Goal: Information Seeking & Learning: Learn about a topic

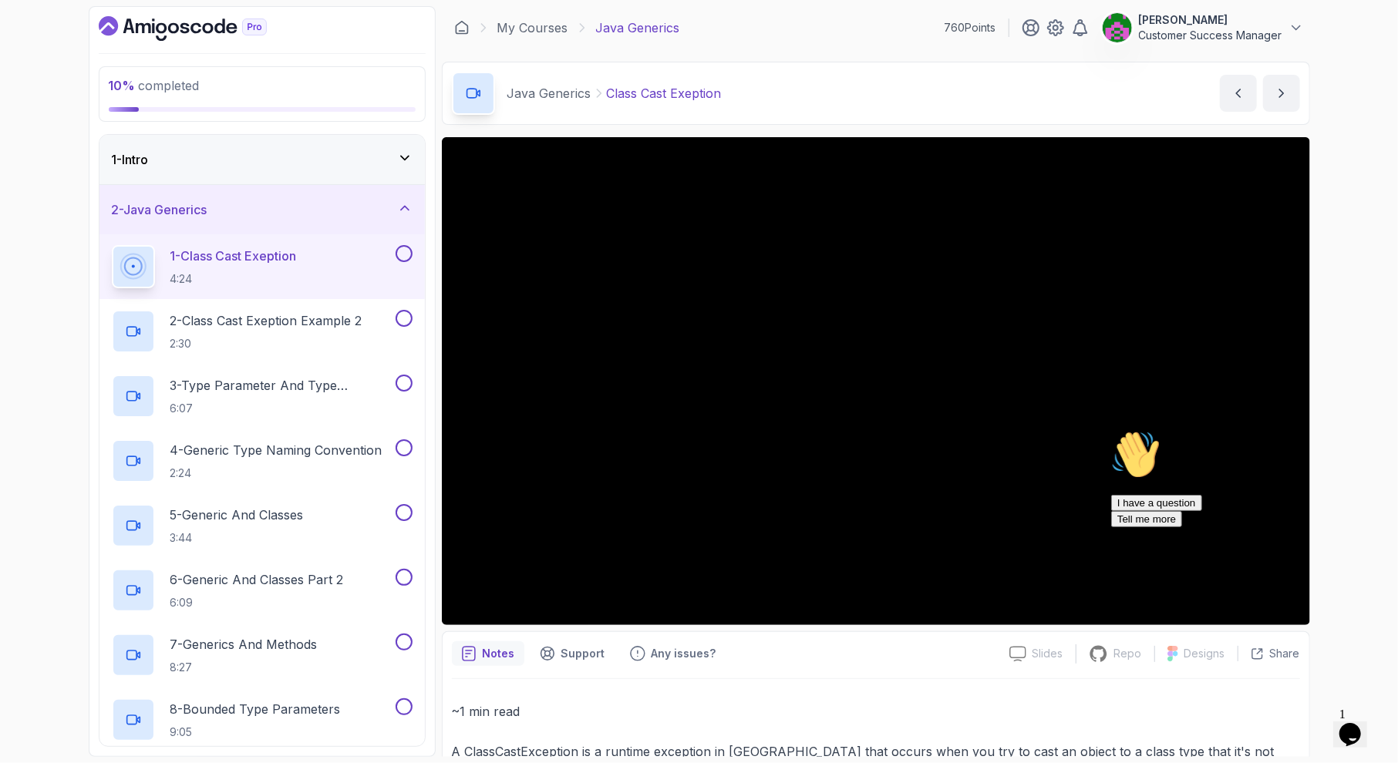
click at [1110, 430] on icon "Chat attention grabber" at bounding box center [1110, 430] width 0 height 0
click at [1360, 723] on icon "$i18n('chat', 'chat_widget')" at bounding box center [1350, 734] width 22 height 23
click at [1356, 728] on icon "Close Chat This icon closes the chat window." at bounding box center [1346, 737] width 19 height 19
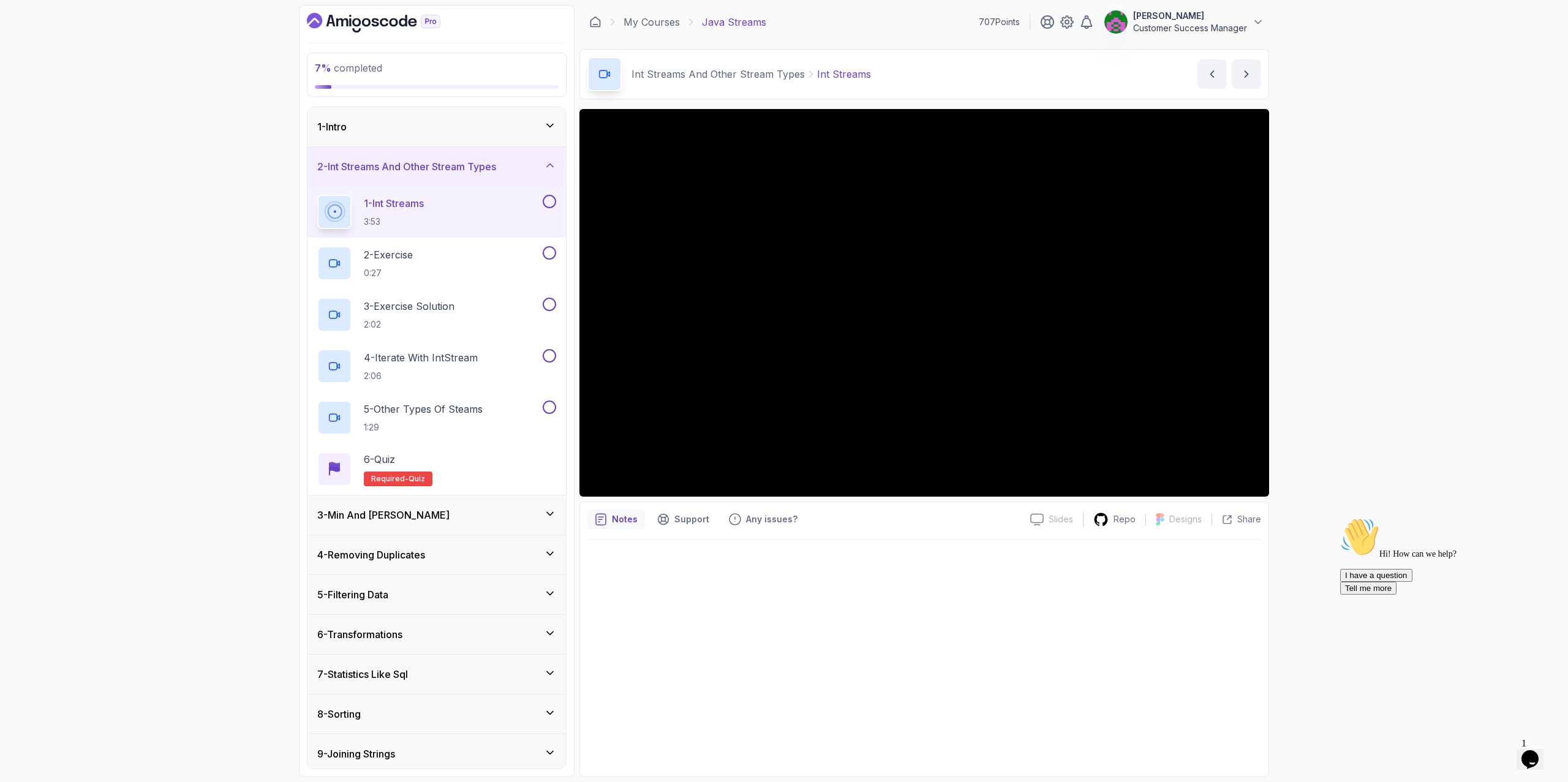
click at [413, 123] on div "1 - Intro" at bounding box center [436, 126] width 239 height 15
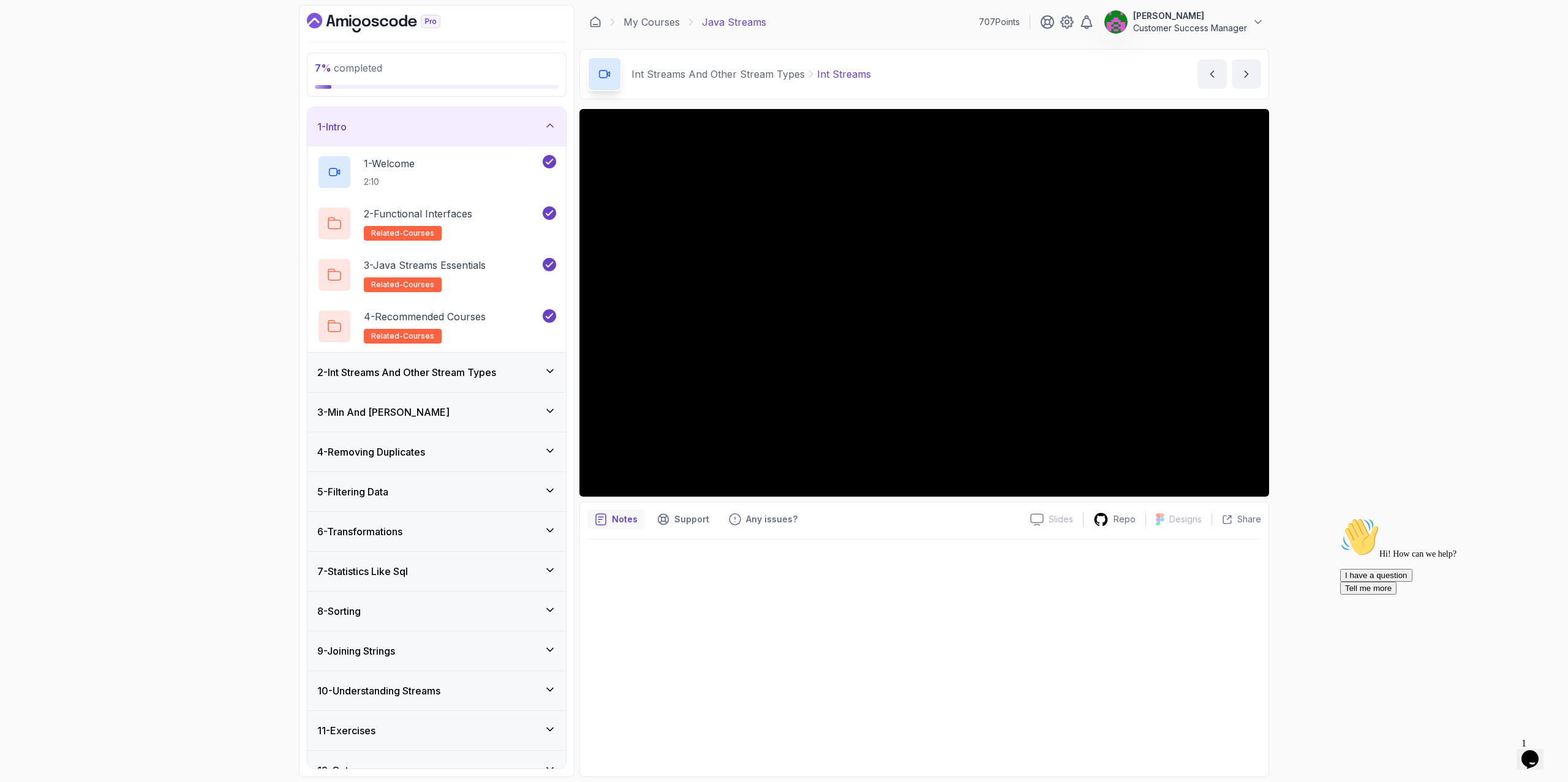
click at [412, 124] on div "1 - Intro" at bounding box center [436, 126] width 239 height 15
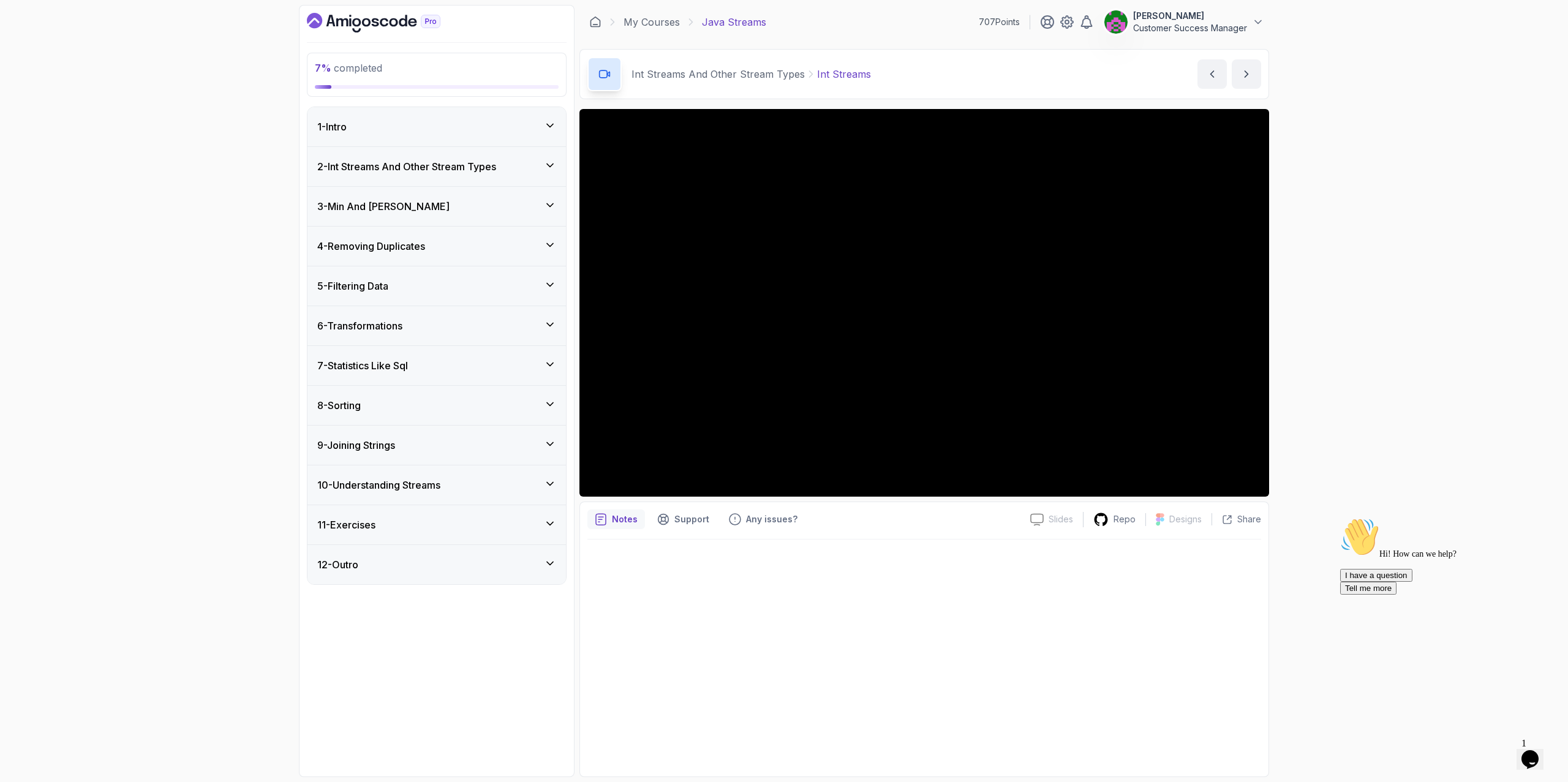
click at [398, 166] on h3 "2 - Int Streams And Other Stream Types" at bounding box center [406, 166] width 179 height 15
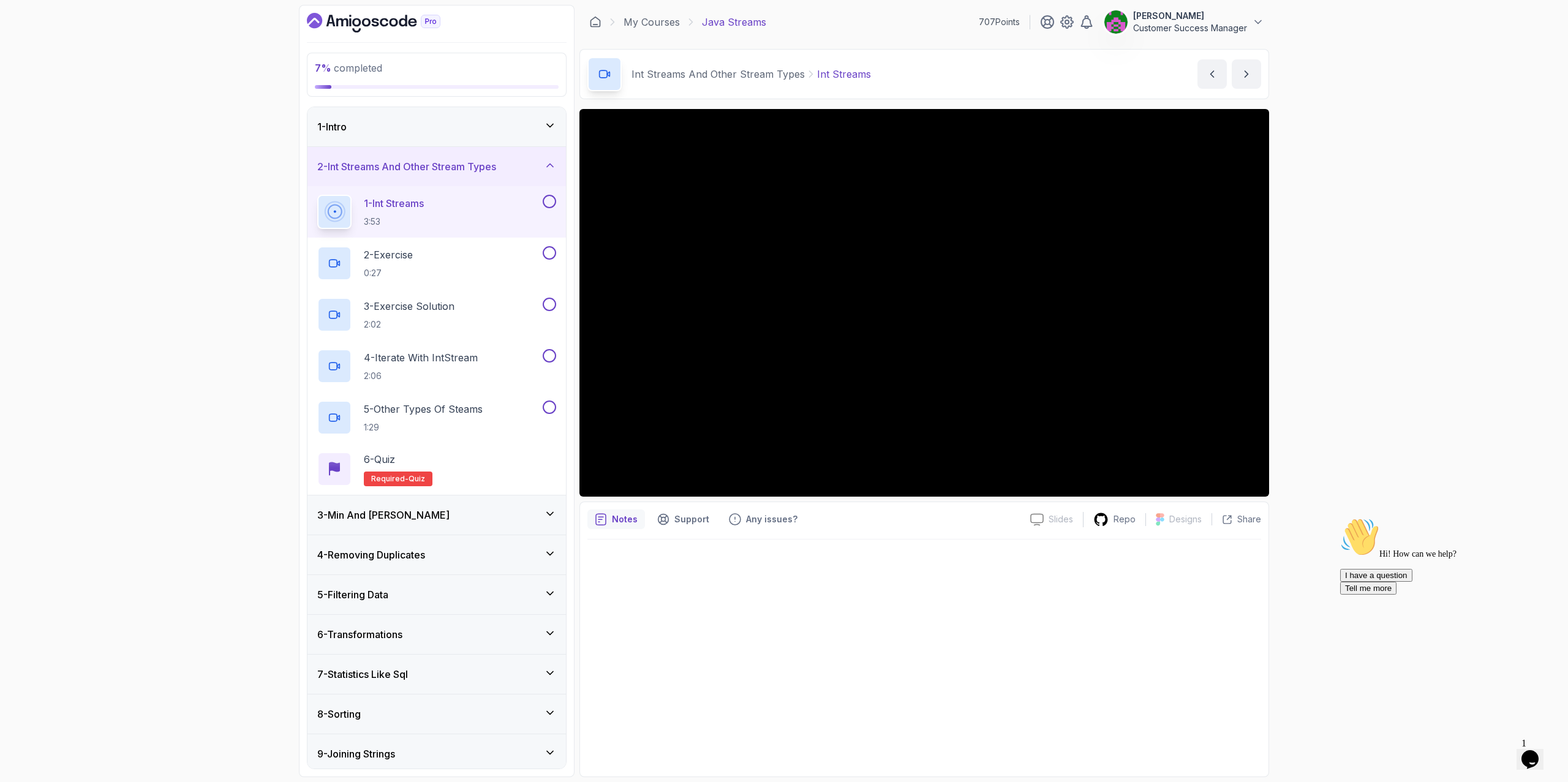
click at [384, 125] on div "1 - Intro" at bounding box center [436, 126] width 239 height 15
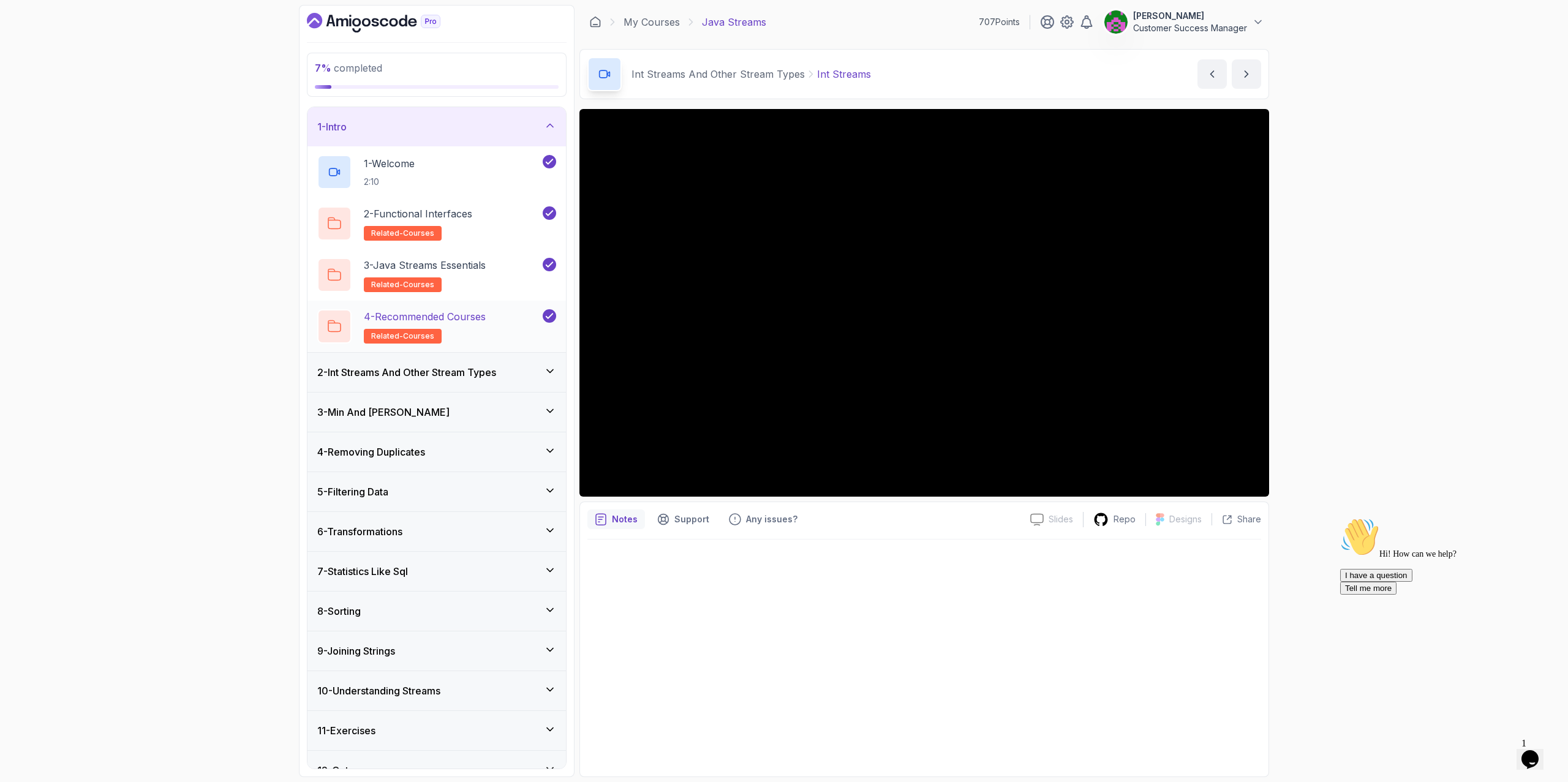
click at [459, 316] on p "4 - Recommended Courses" at bounding box center [424, 316] width 122 height 15
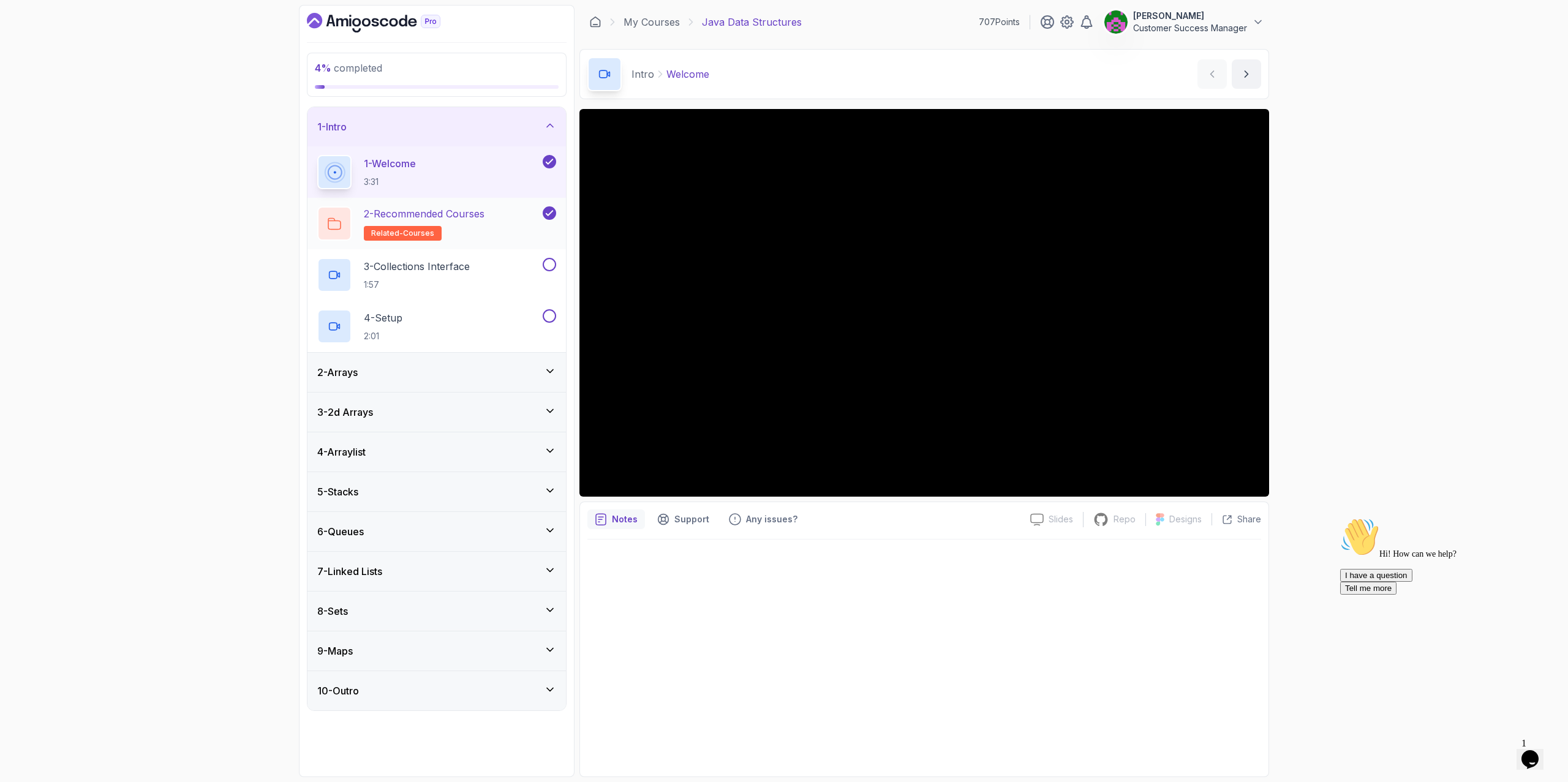
click at [481, 229] on h2 "2 - Recommended Courses related-courses" at bounding box center [424, 223] width 121 height 34
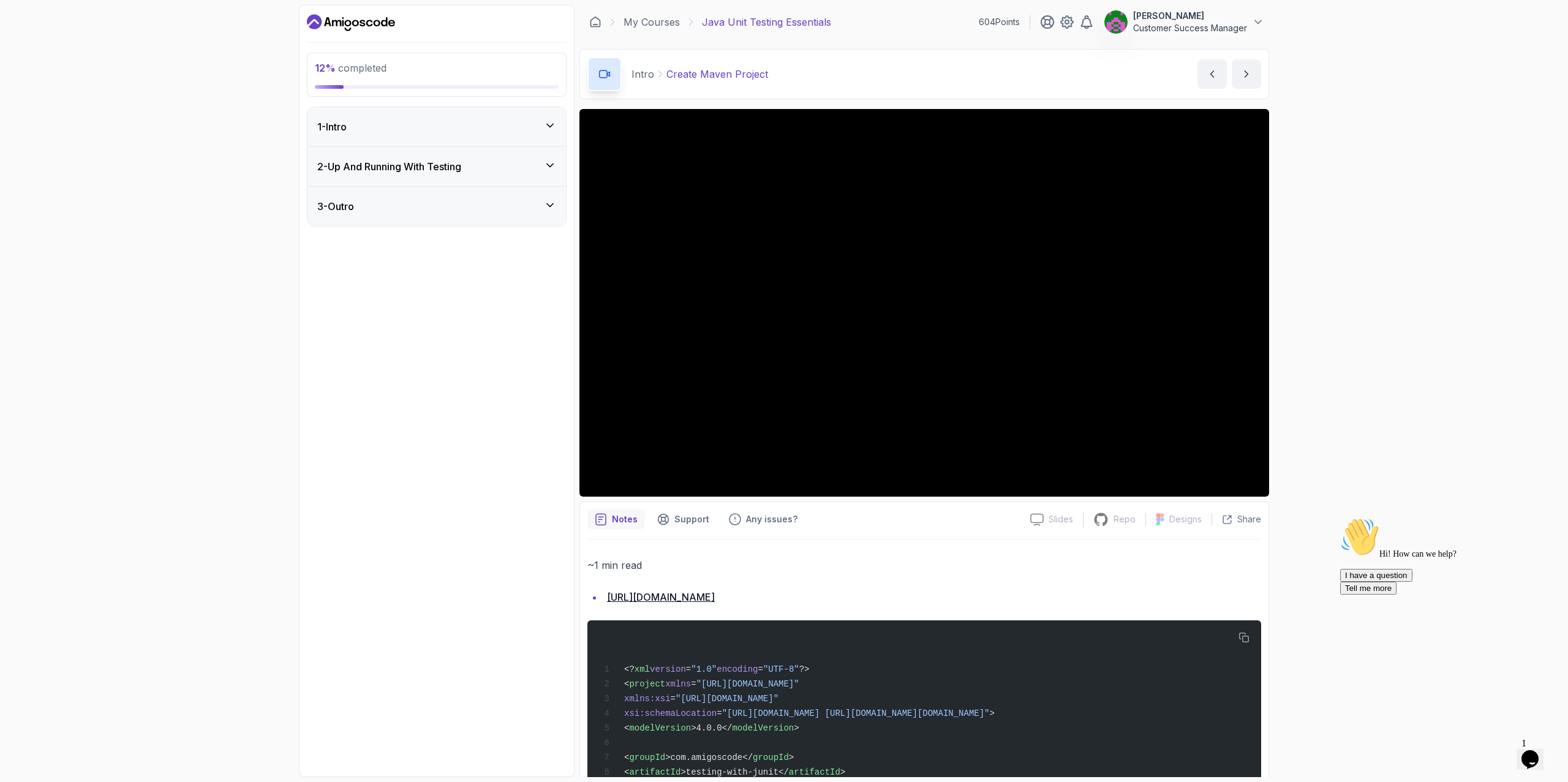
click at [489, 202] on div "3 - Outro" at bounding box center [436, 206] width 239 height 15
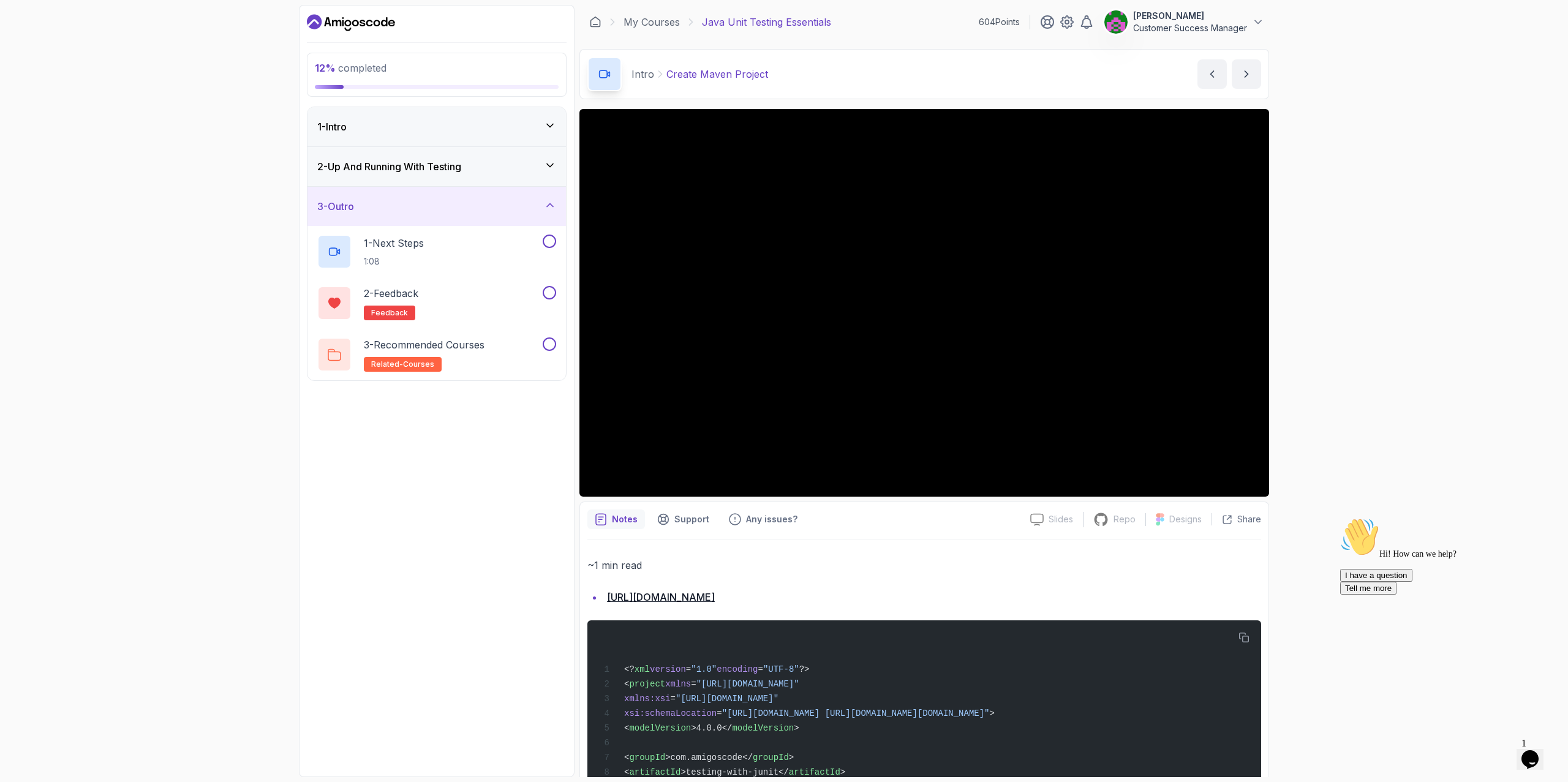
click at [462, 159] on h3 "2 - Up And Running With Testing" at bounding box center [388, 166] width 144 height 15
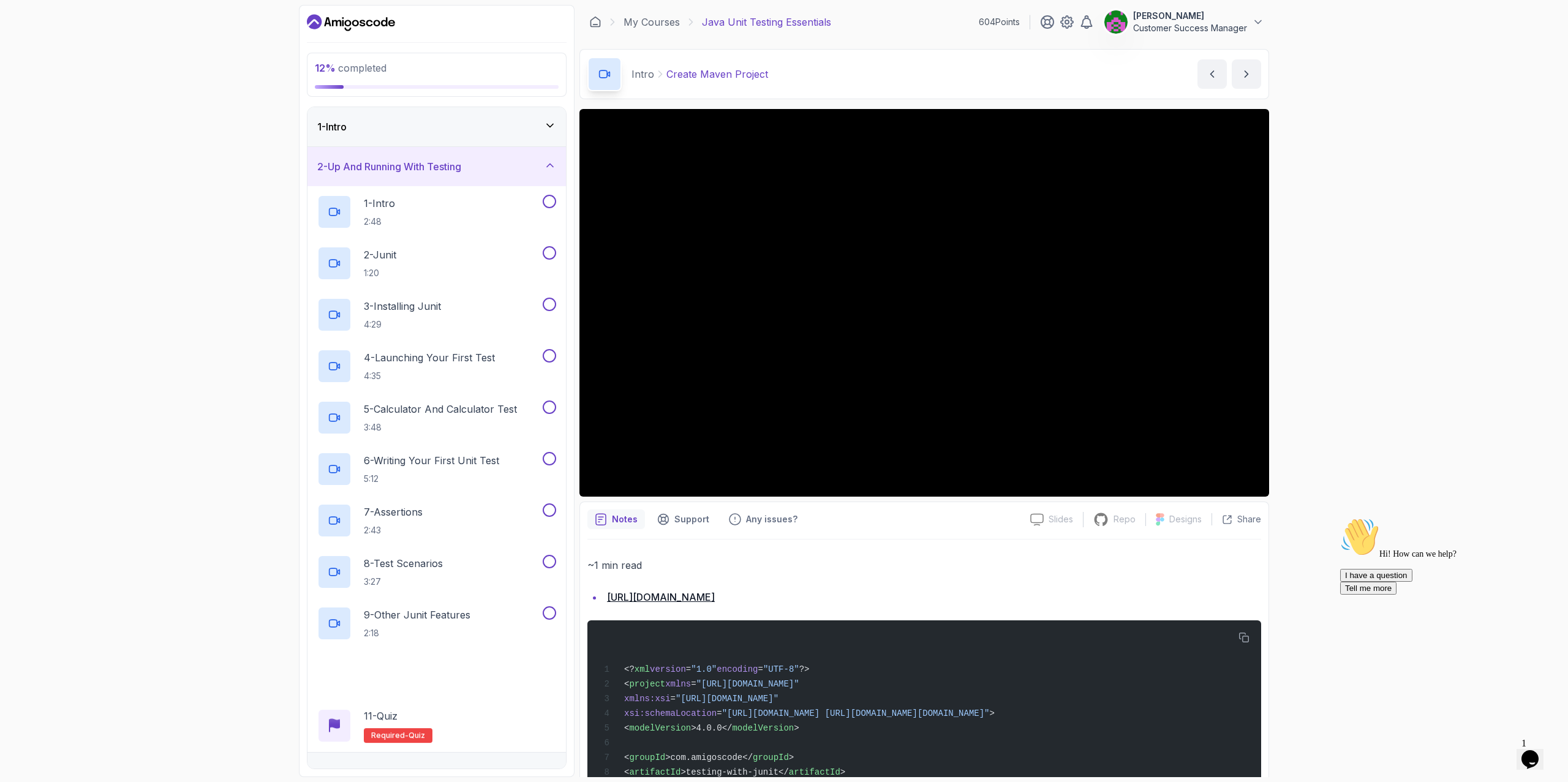
click at [456, 129] on div "1 - Intro" at bounding box center [436, 126] width 239 height 15
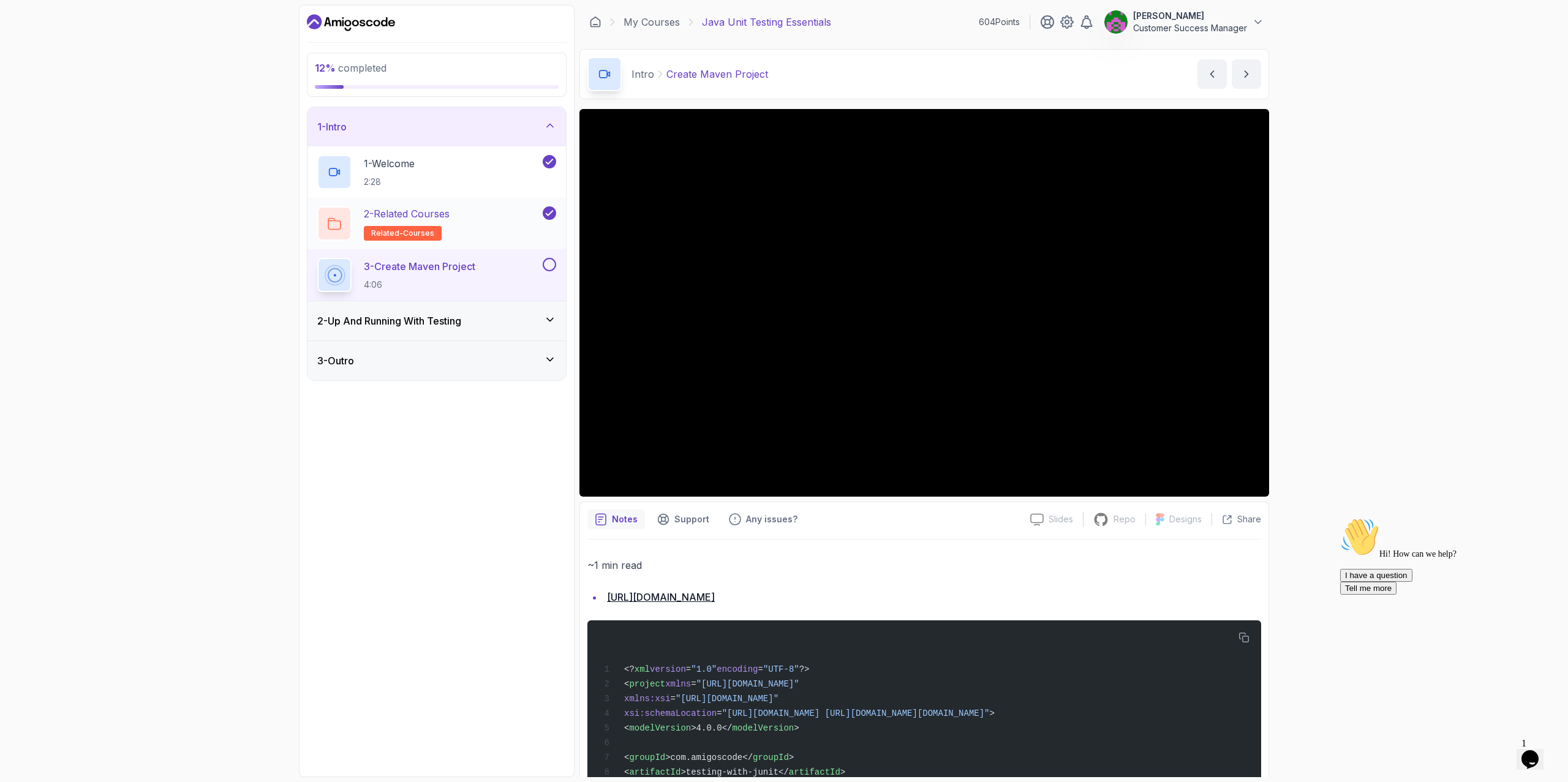
click at [448, 222] on h2 "2 - Related Courses related-courses" at bounding box center [407, 223] width 86 height 34
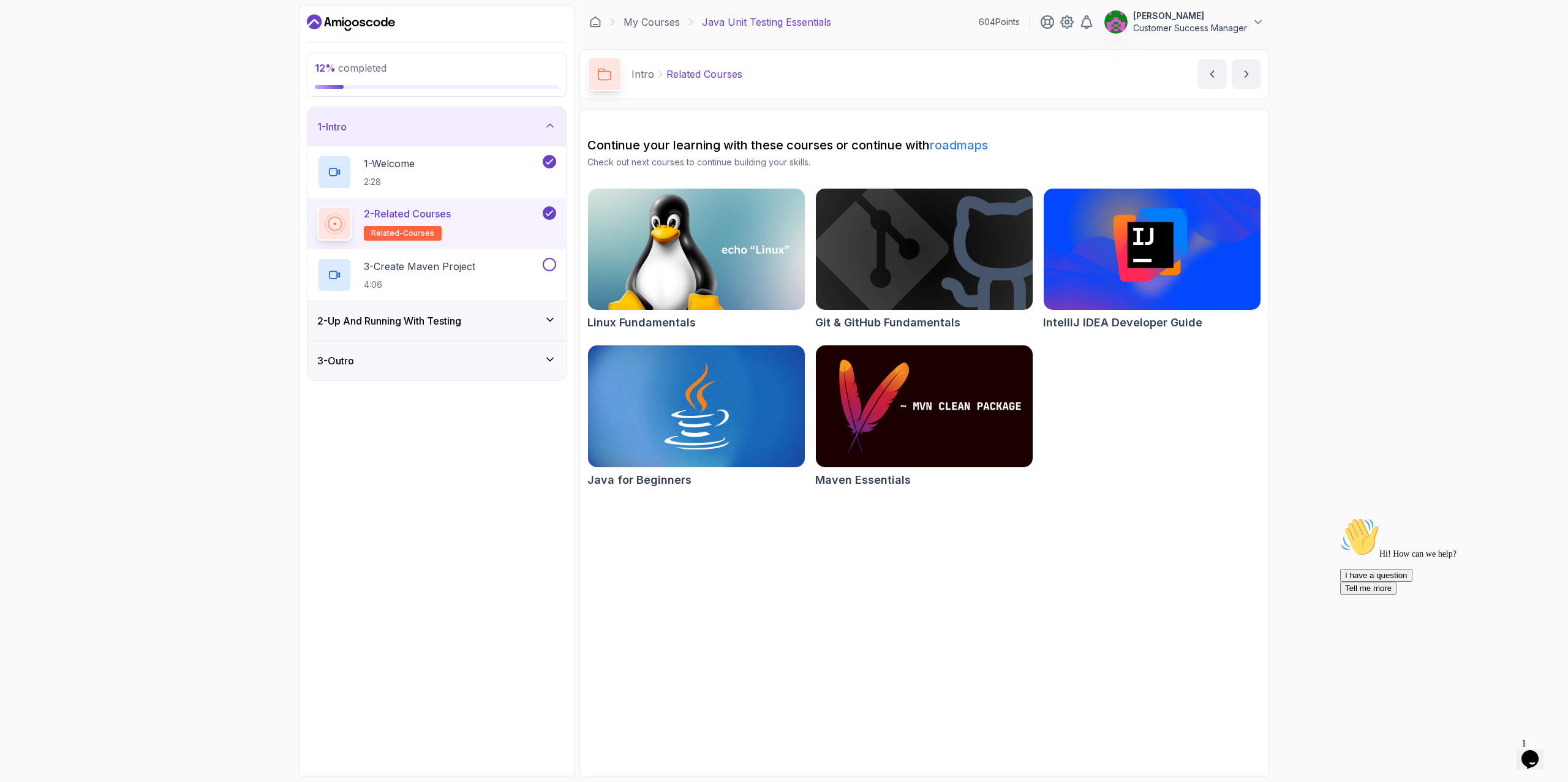
click at [441, 320] on h3 "2 - Up And Running With Testing" at bounding box center [388, 321] width 144 height 15
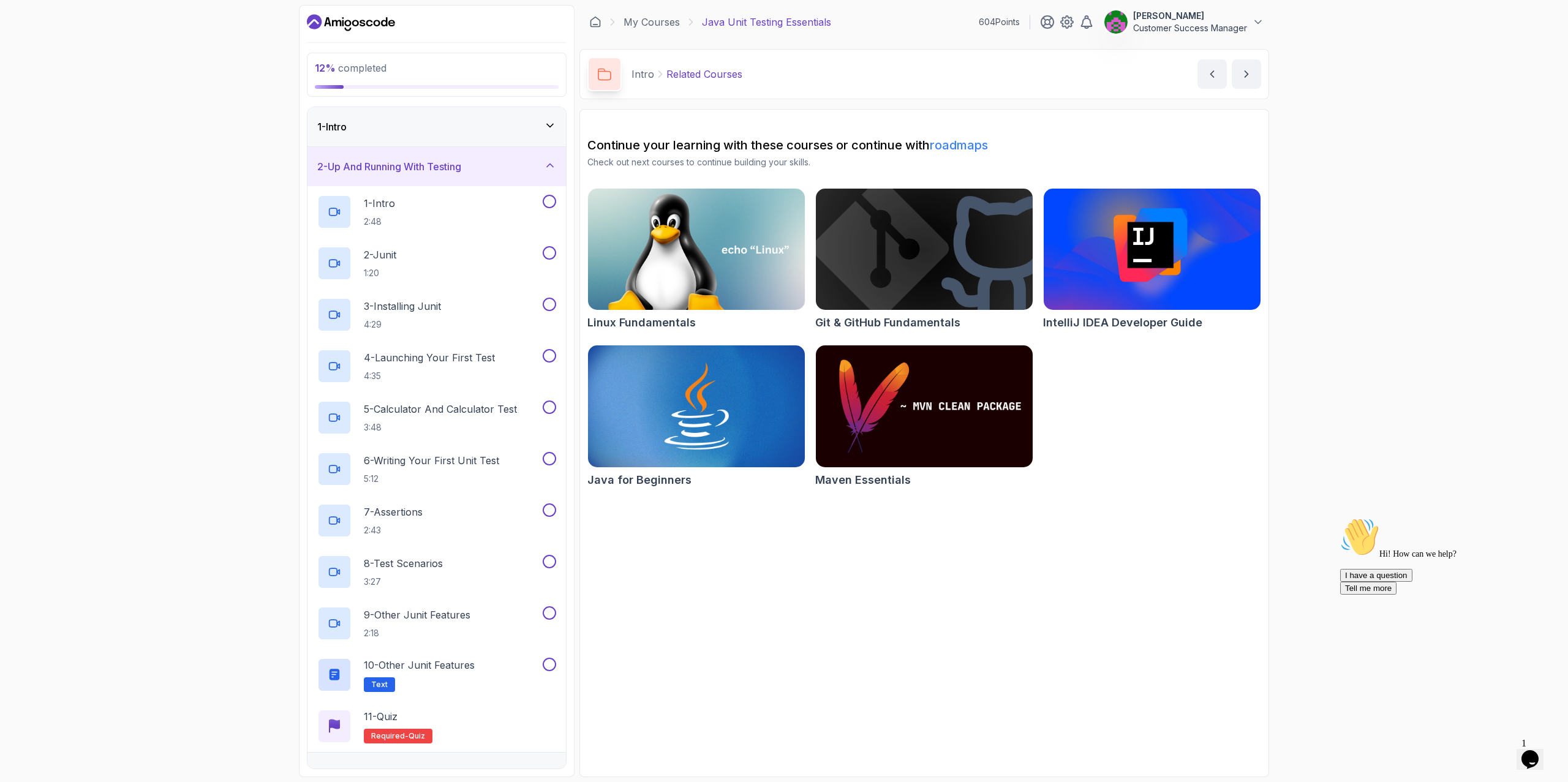
click at [404, 123] on div "1 - Intro" at bounding box center [436, 126] width 239 height 15
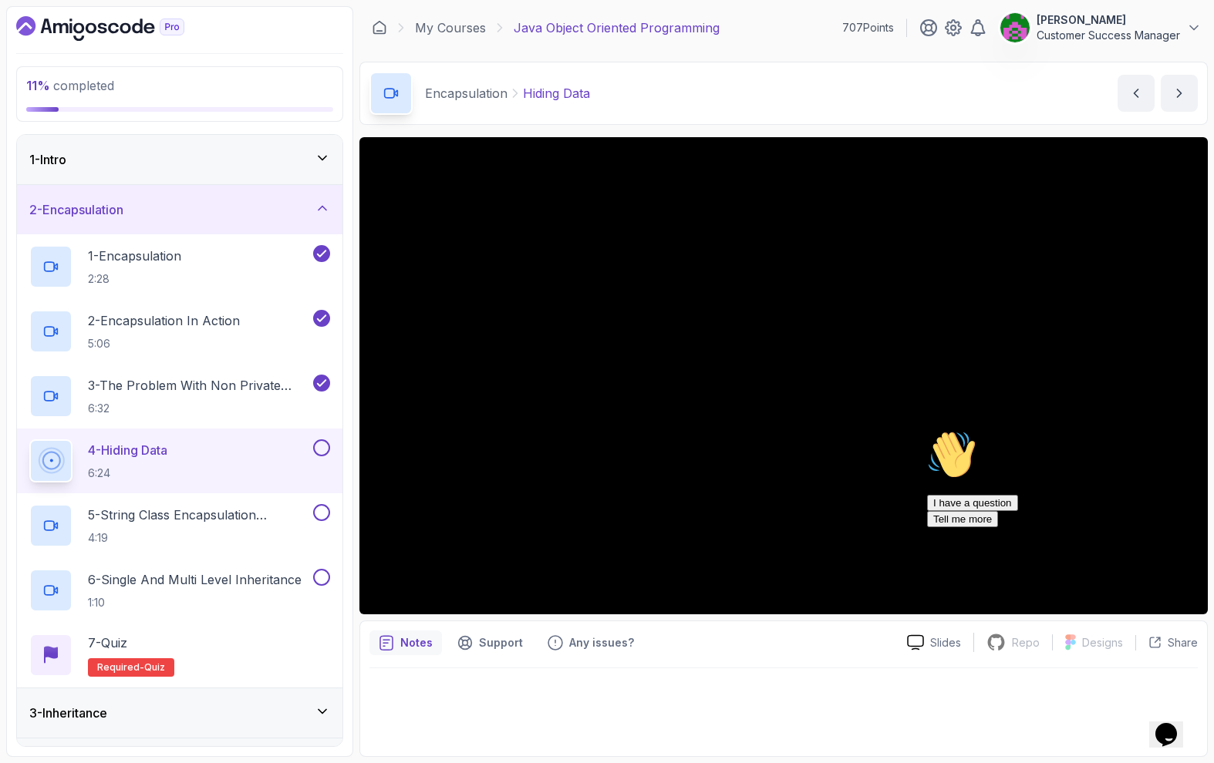
click at [164, 155] on div "1 - Intro" at bounding box center [179, 159] width 301 height 19
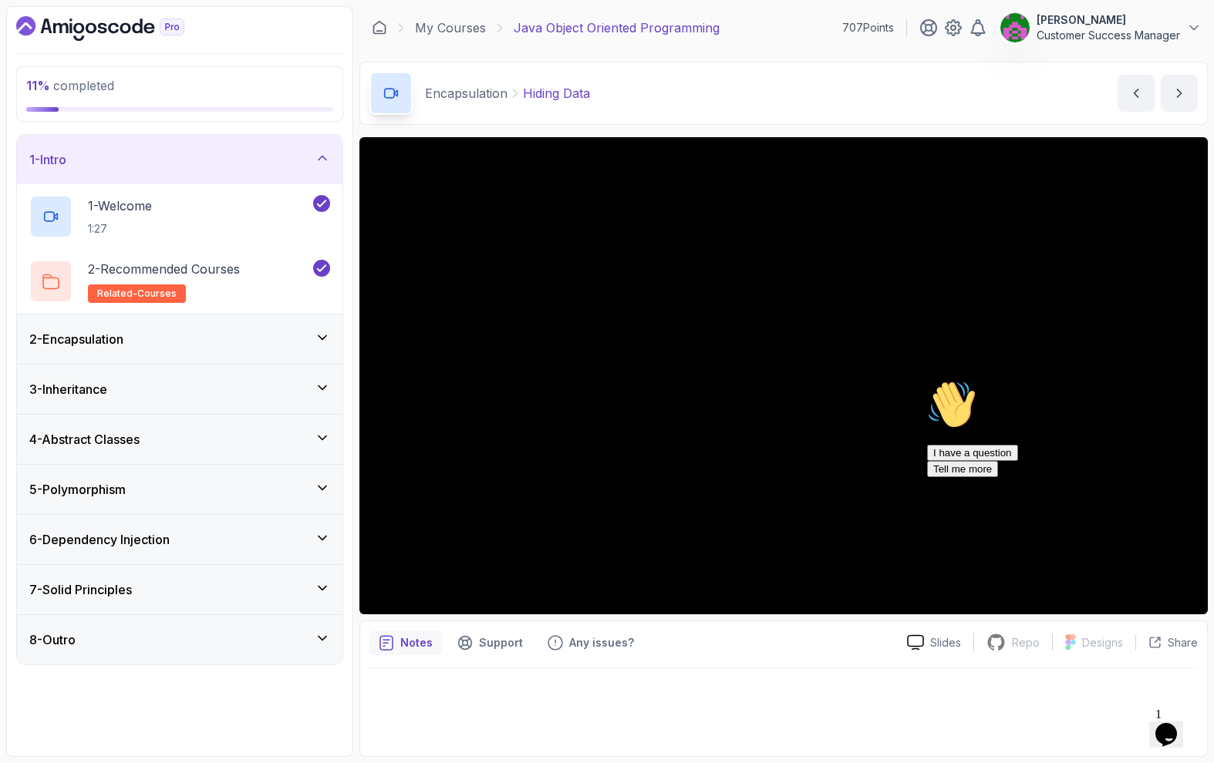
click at [164, 155] on div "1 - Intro" at bounding box center [179, 159] width 301 height 19
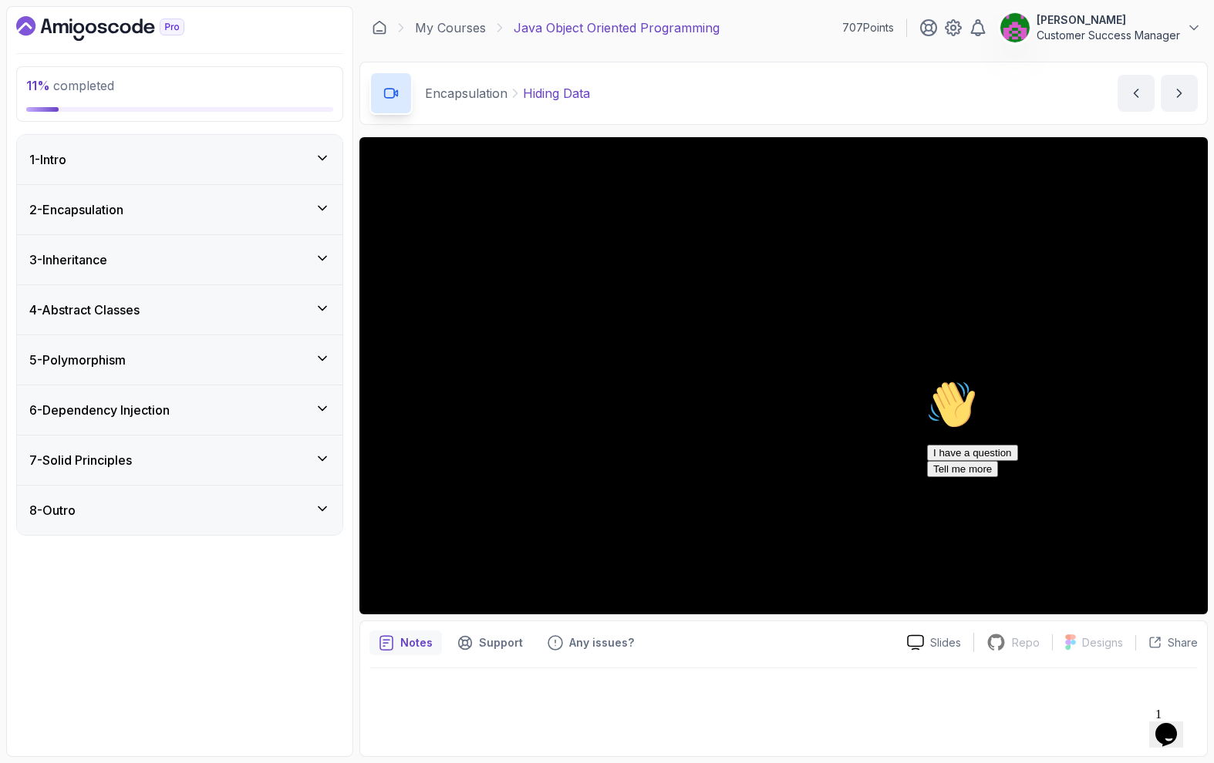
drag, startPoint x: 1187, startPoint y: 541, endPoint x: 2107, endPoint y: 915, distance: 993.5
click at [927, 380] on icon "Chat attention grabber" at bounding box center [927, 380] width 0 height 0
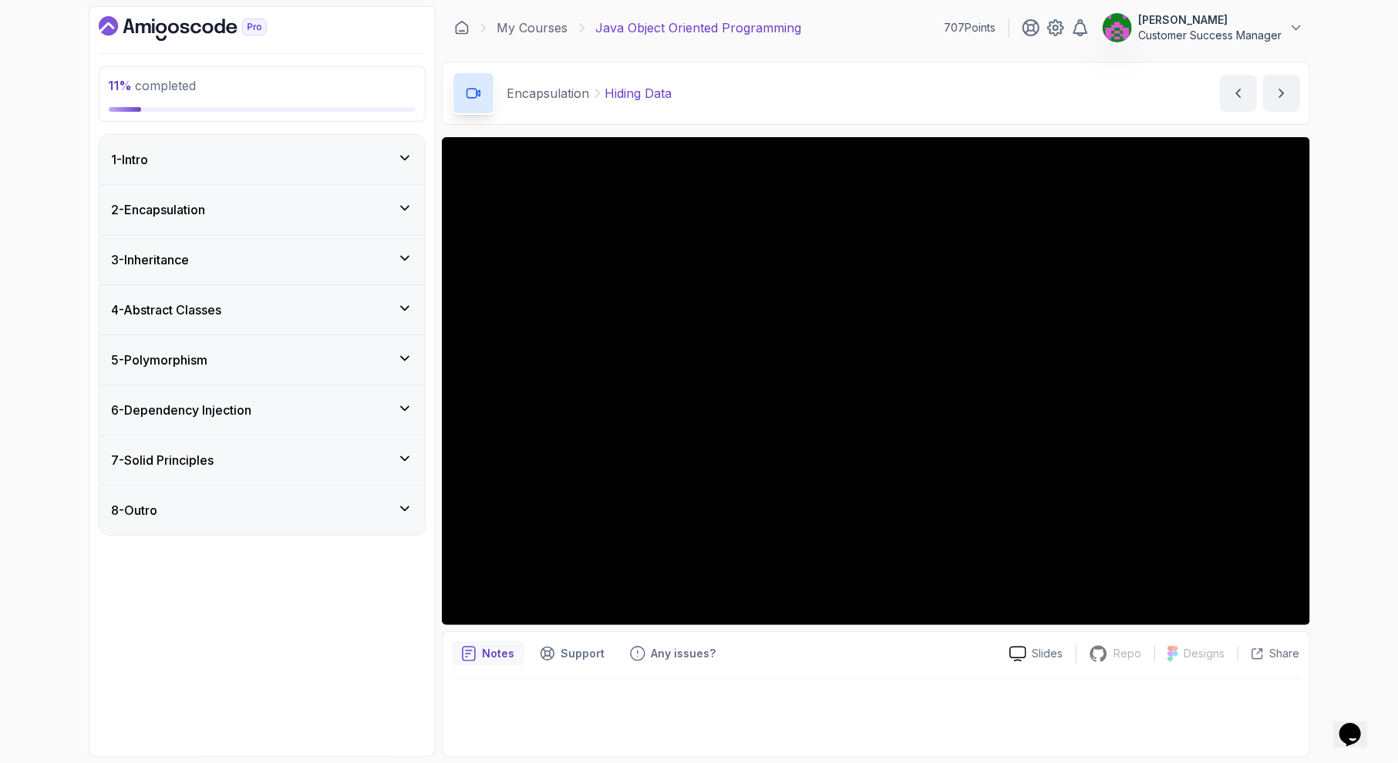
click at [1360, 723] on icon "$i18n('chat', 'chat_widget')" at bounding box center [1350, 734] width 22 height 23
click at [1356, 728] on icon "Close Chat This icon closes the chat window." at bounding box center [1346, 737] width 19 height 19
click at [164, 218] on div "2 - Encapsulation" at bounding box center [261, 209] width 325 height 49
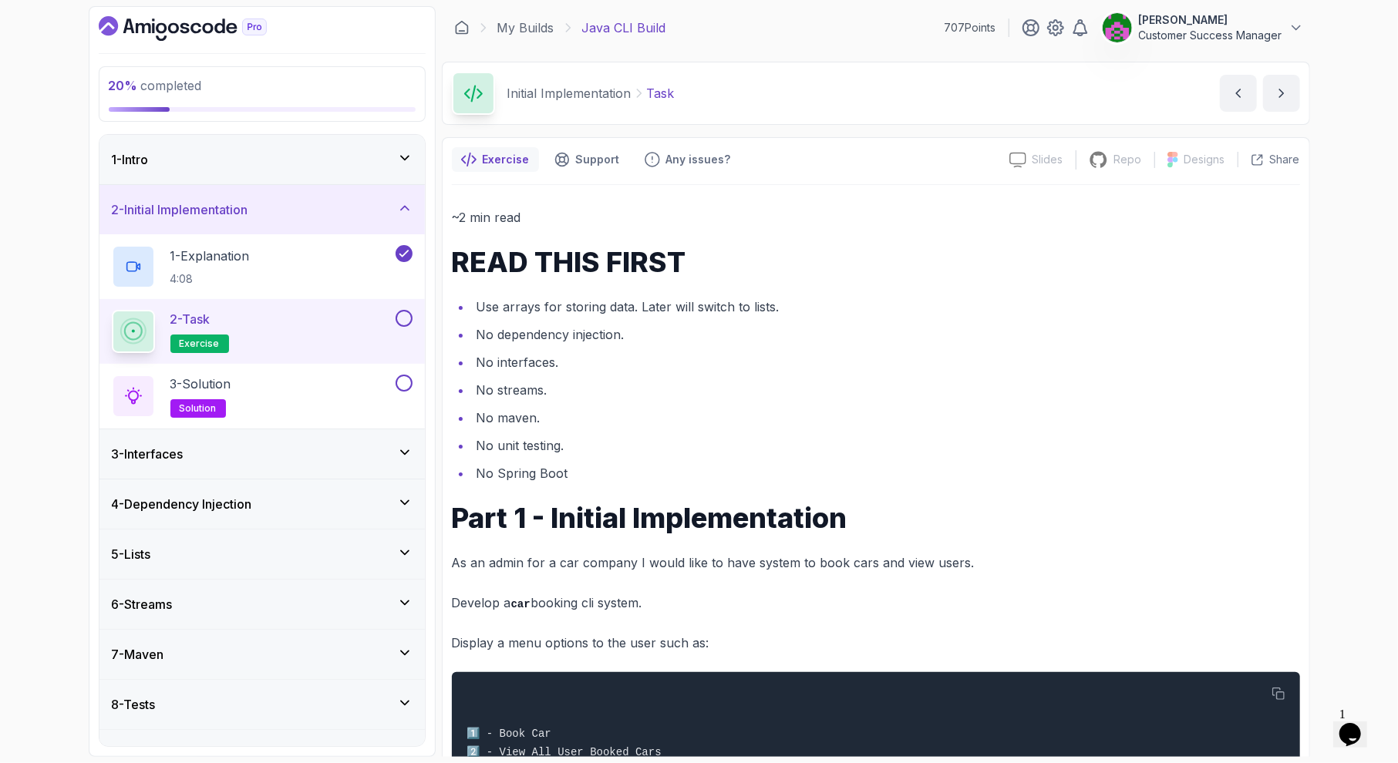
click at [1213, 726] on icon "$i18n('chat', 'chat_widget')" at bounding box center [1350, 734] width 22 height 23
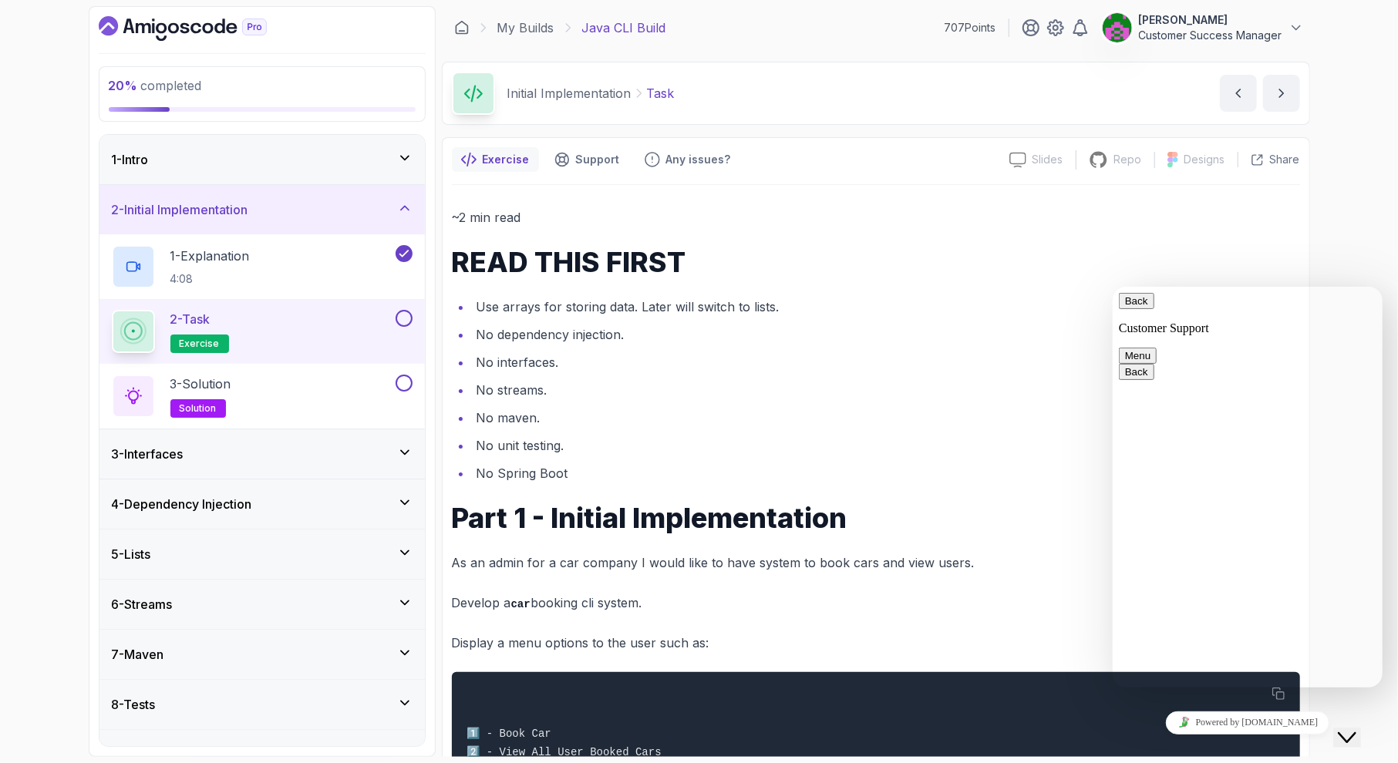
click at [1156, 347] on button "Menu" at bounding box center [1137, 355] width 38 height 16
click at [1135, 308] on button "Back" at bounding box center [1135, 300] width 35 height 16
click at [1213, 728] on icon "Close Chat This icon closes the chat window." at bounding box center [1346, 737] width 19 height 19
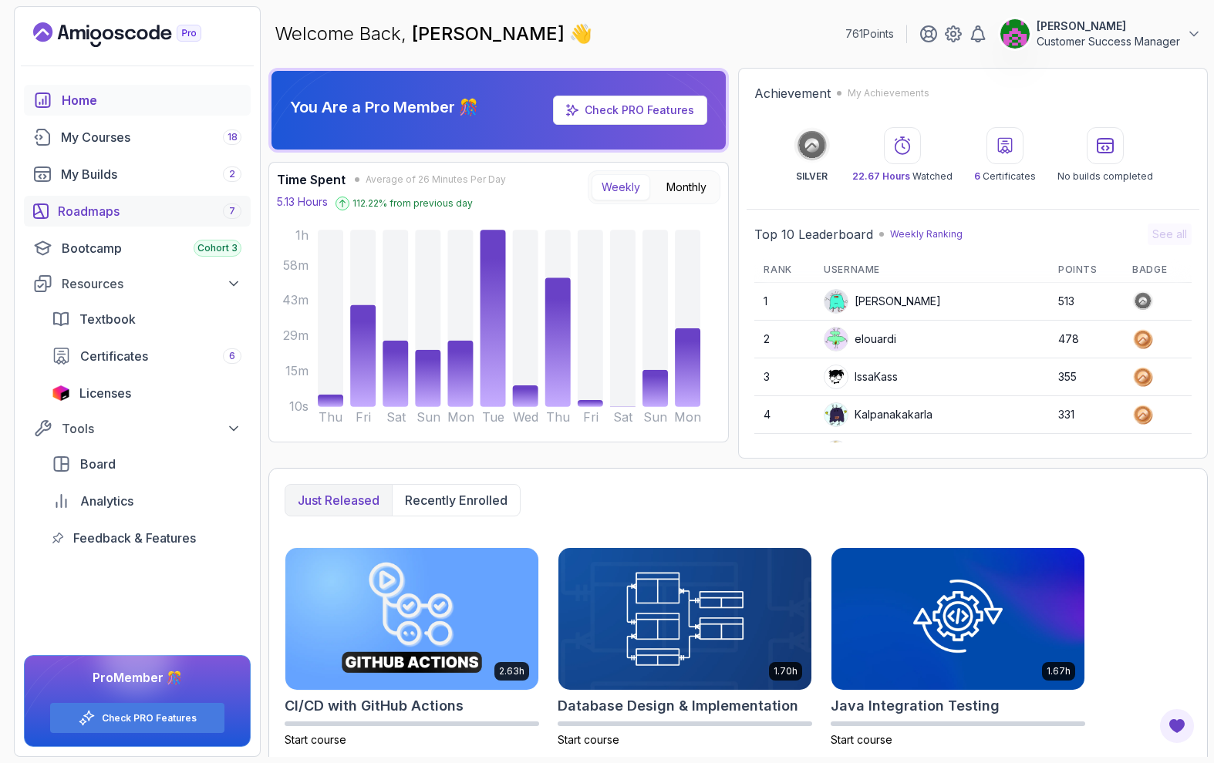
click at [96, 213] on div "Roadmaps 7" at bounding box center [150, 211] width 184 height 19
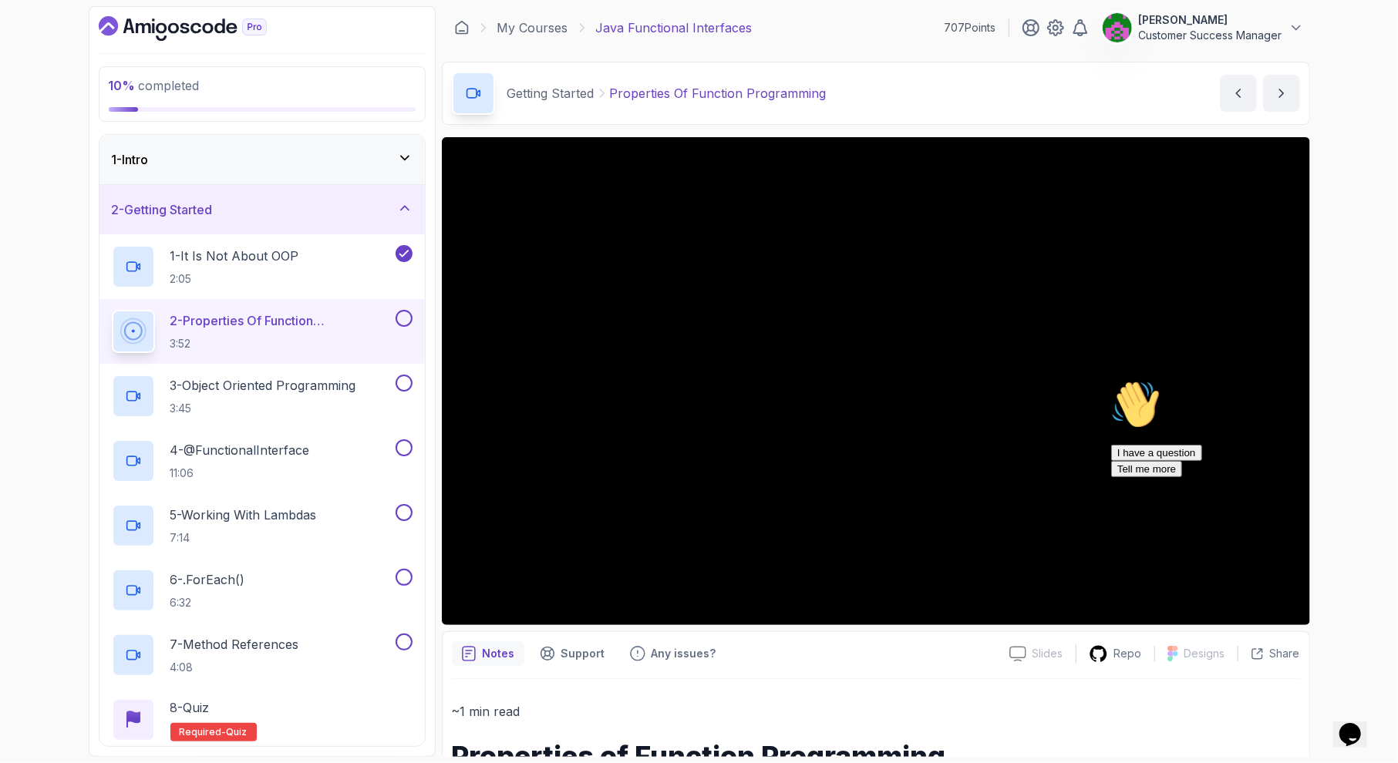
click at [1110, 379] on icon "Chat attention grabber" at bounding box center [1110, 379] width 0 height 0
click at [1360, 726] on icon "$i18n('chat', 'chat_widget')" at bounding box center [1350, 734] width 22 height 23
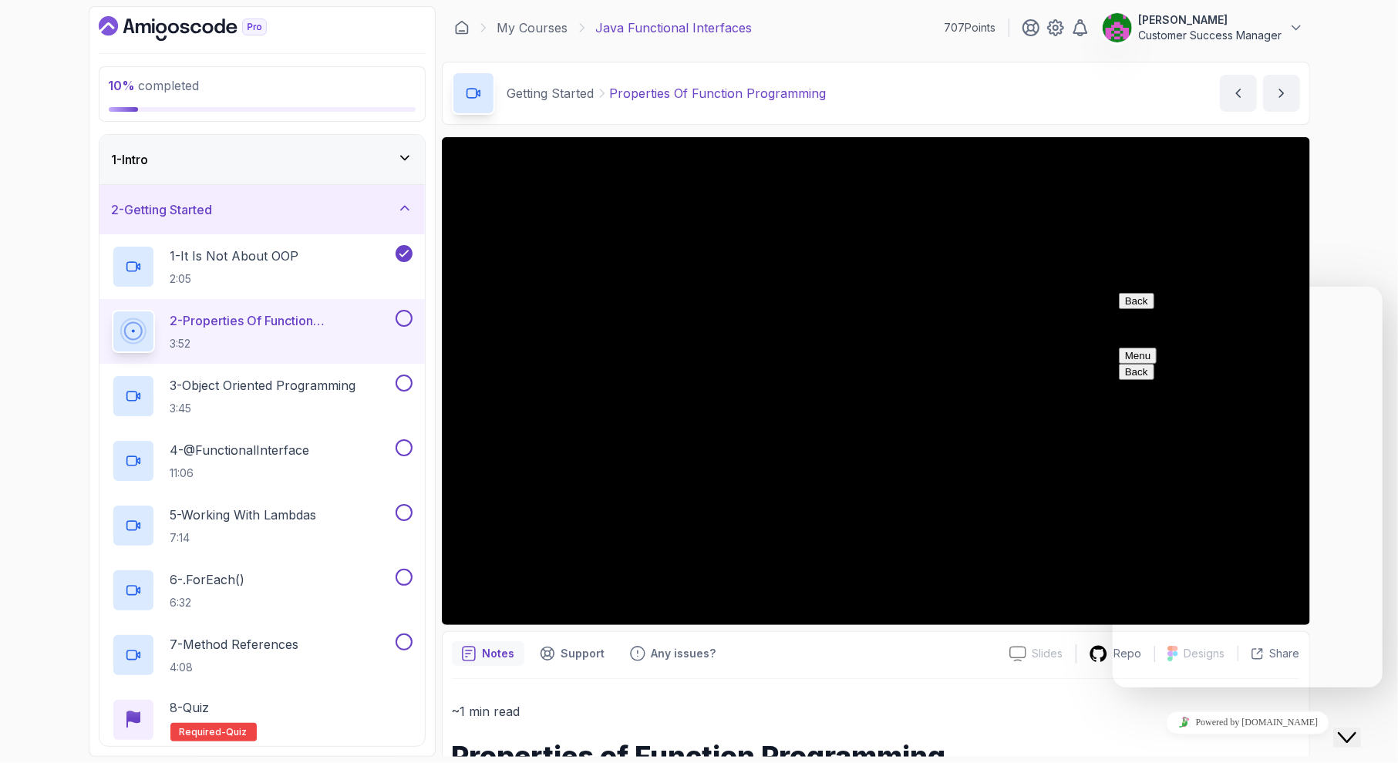
click at [1356, 728] on icon "Close Chat This icon closes the chat window." at bounding box center [1346, 737] width 19 height 19
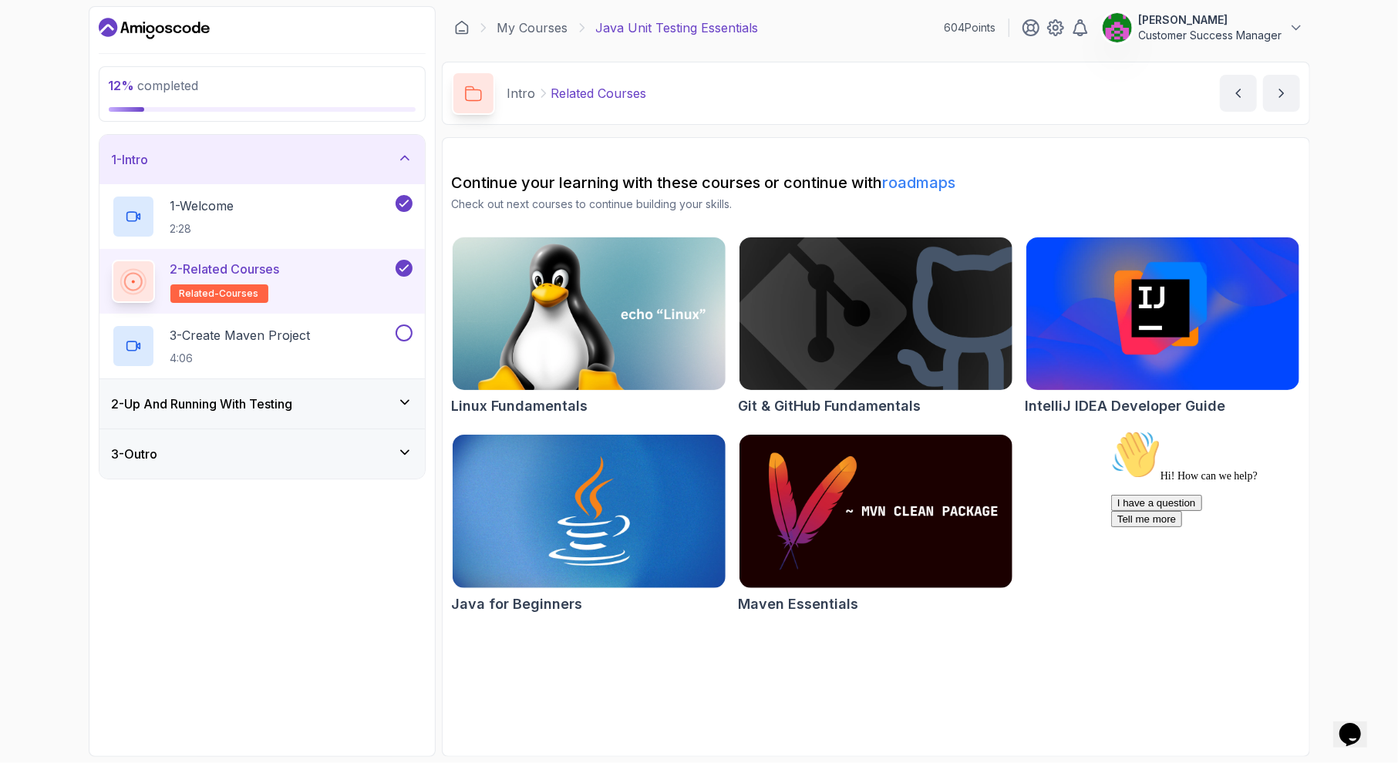
click at [1359, 729] on icon "Opens Chat This icon Opens the chat window." at bounding box center [1349, 734] width 25 height 25
click at [1356, 729] on icon "Close Chat This icon closes the chat window." at bounding box center [1346, 737] width 19 height 19
drag, startPoint x: 1388, startPoint y: 672, endPoint x: 2688, endPoint y: 1355, distance: 1468.3
click at [1308, 723] on icon "Close" at bounding box center [1308, 729] width 0 height 13
click at [1362, 722] on icon "Opens Chat This icon Opens the chat window." at bounding box center [1349, 734] width 25 height 25
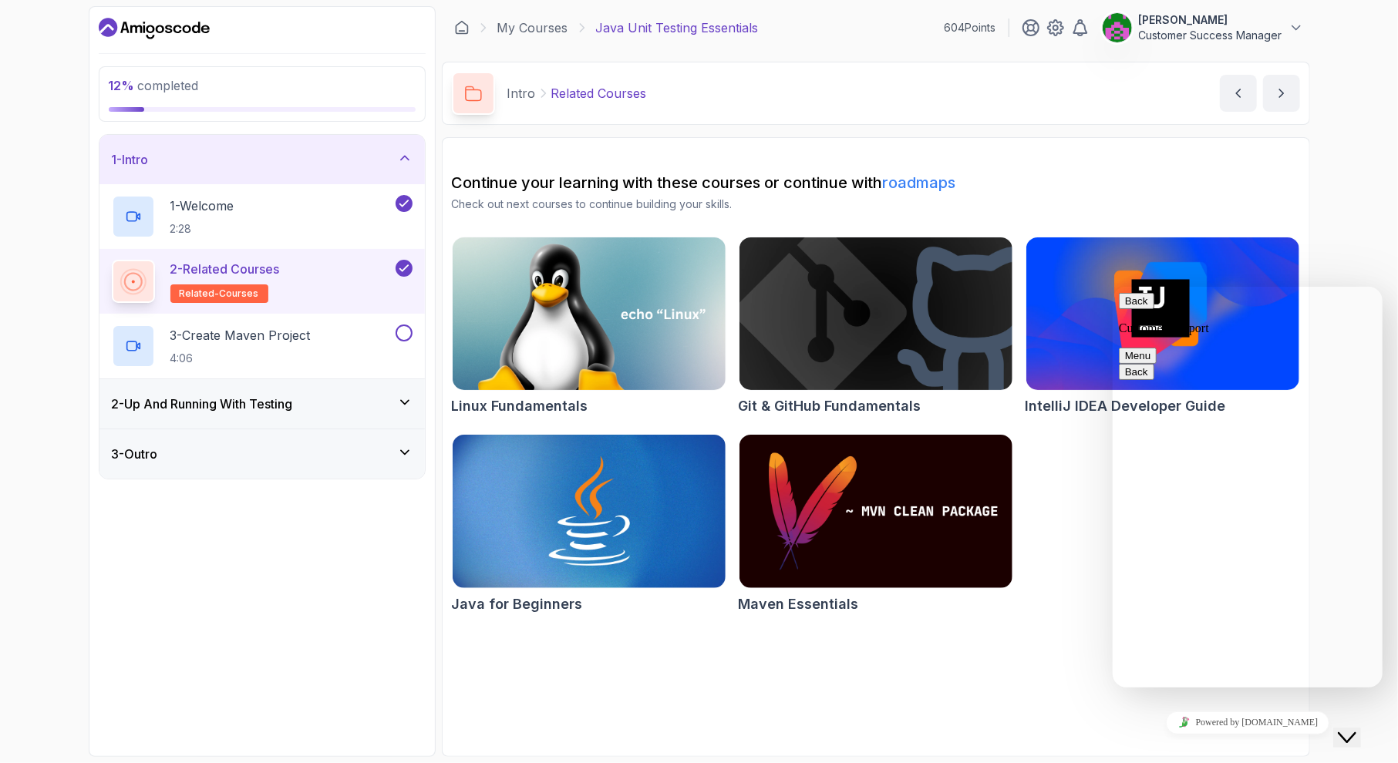
click at [1132, 308] on button "Back" at bounding box center [1135, 300] width 35 height 16
click at [1354, 727] on button "Close Chat This icon closes the chat window." at bounding box center [1347, 737] width 28 height 20
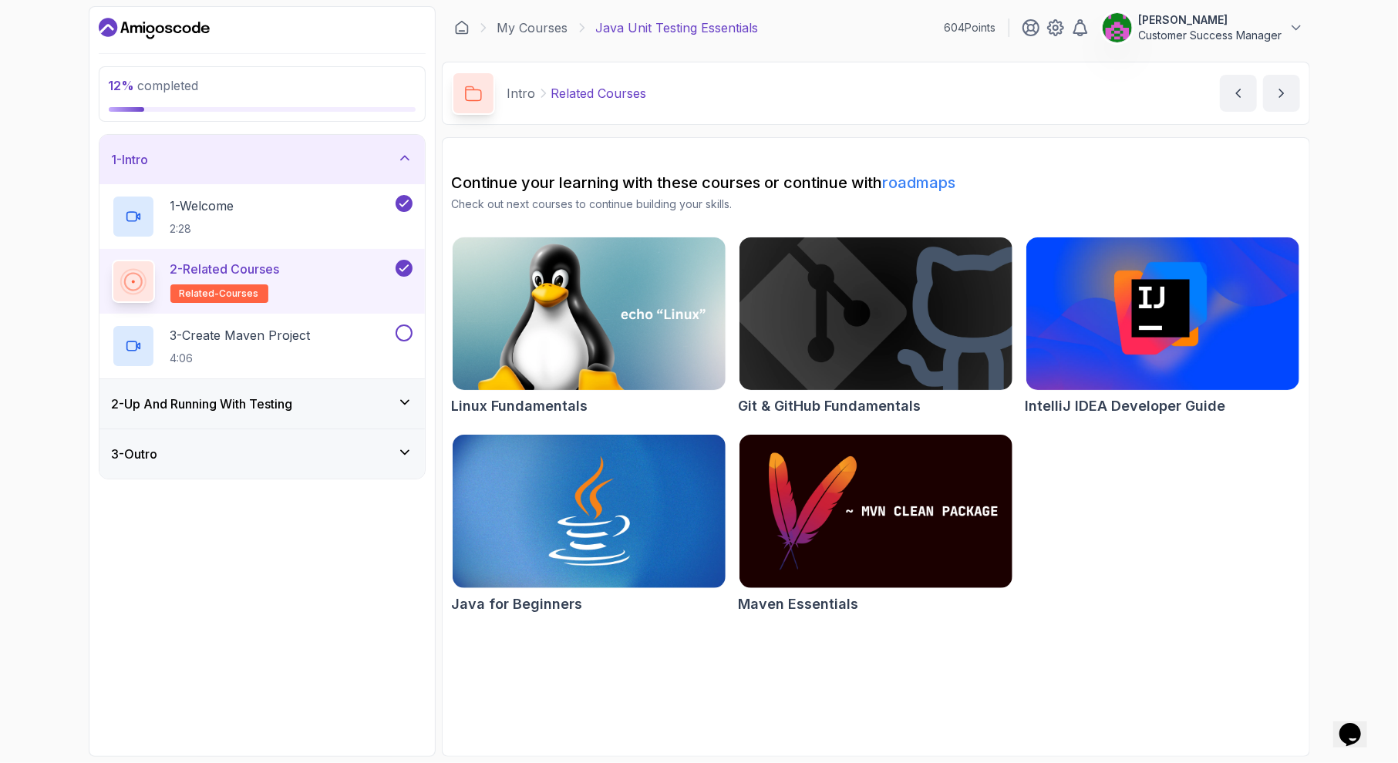
click at [177, 403] on h3 "2 - Up And Running With Testing" at bounding box center [202, 404] width 181 height 19
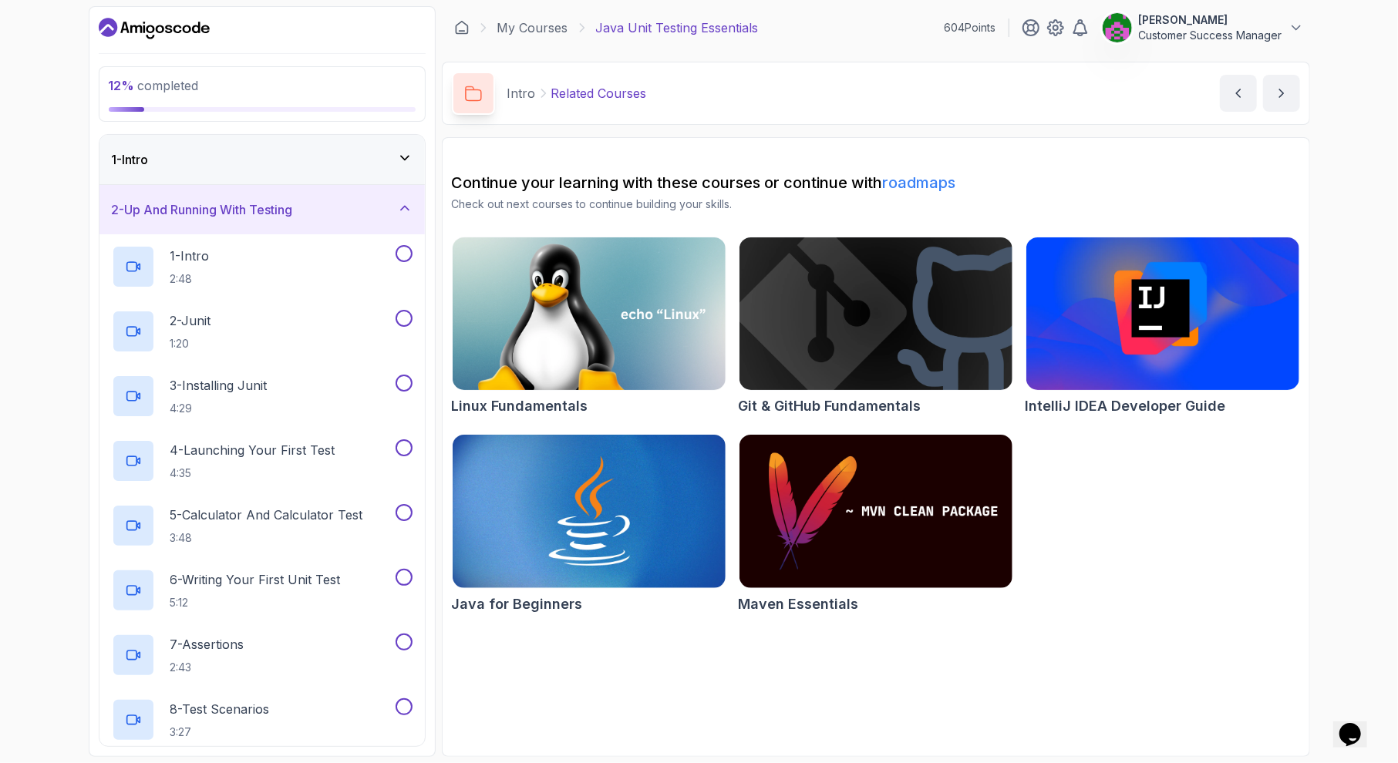
click at [244, 206] on h3 "2 - Up And Running With Testing" at bounding box center [202, 209] width 181 height 19
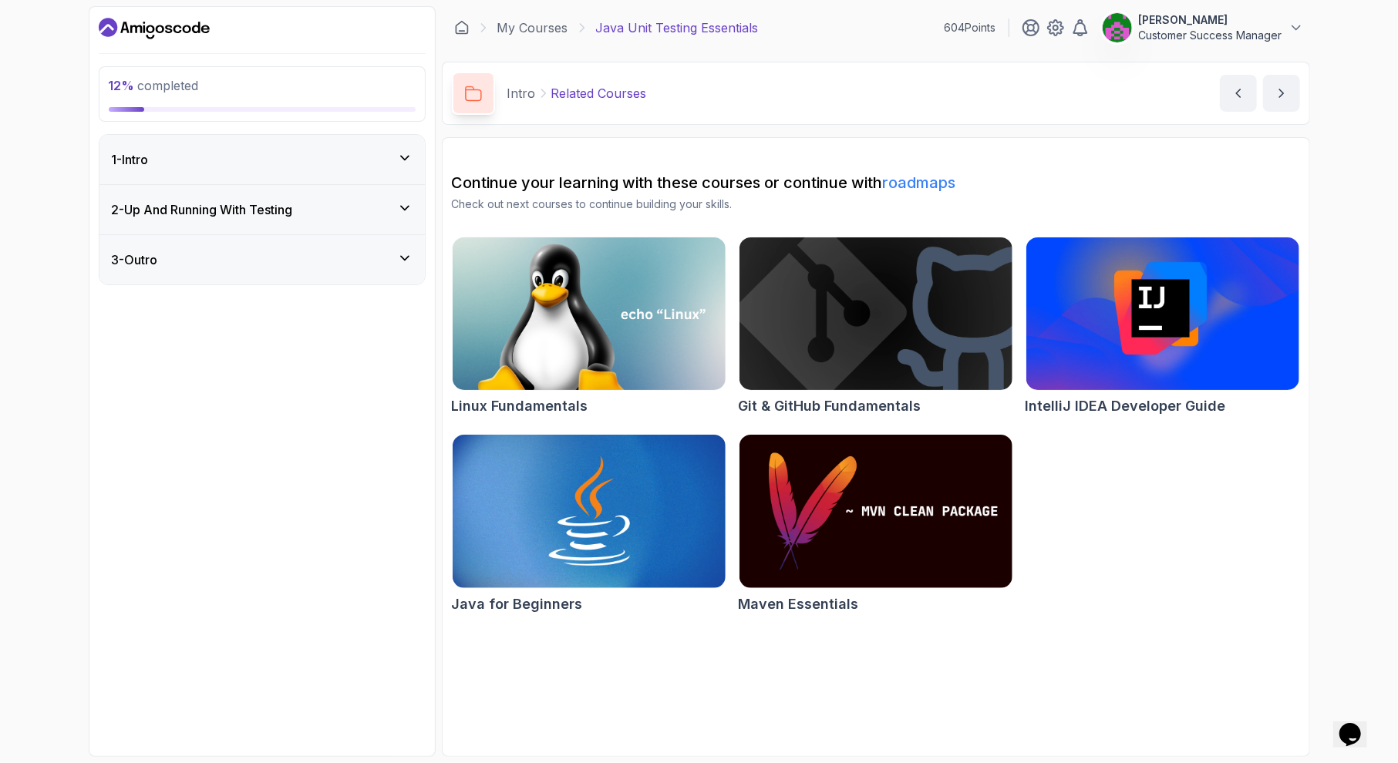
click at [184, 263] on div "3 - Outro" at bounding box center [262, 260] width 301 height 19
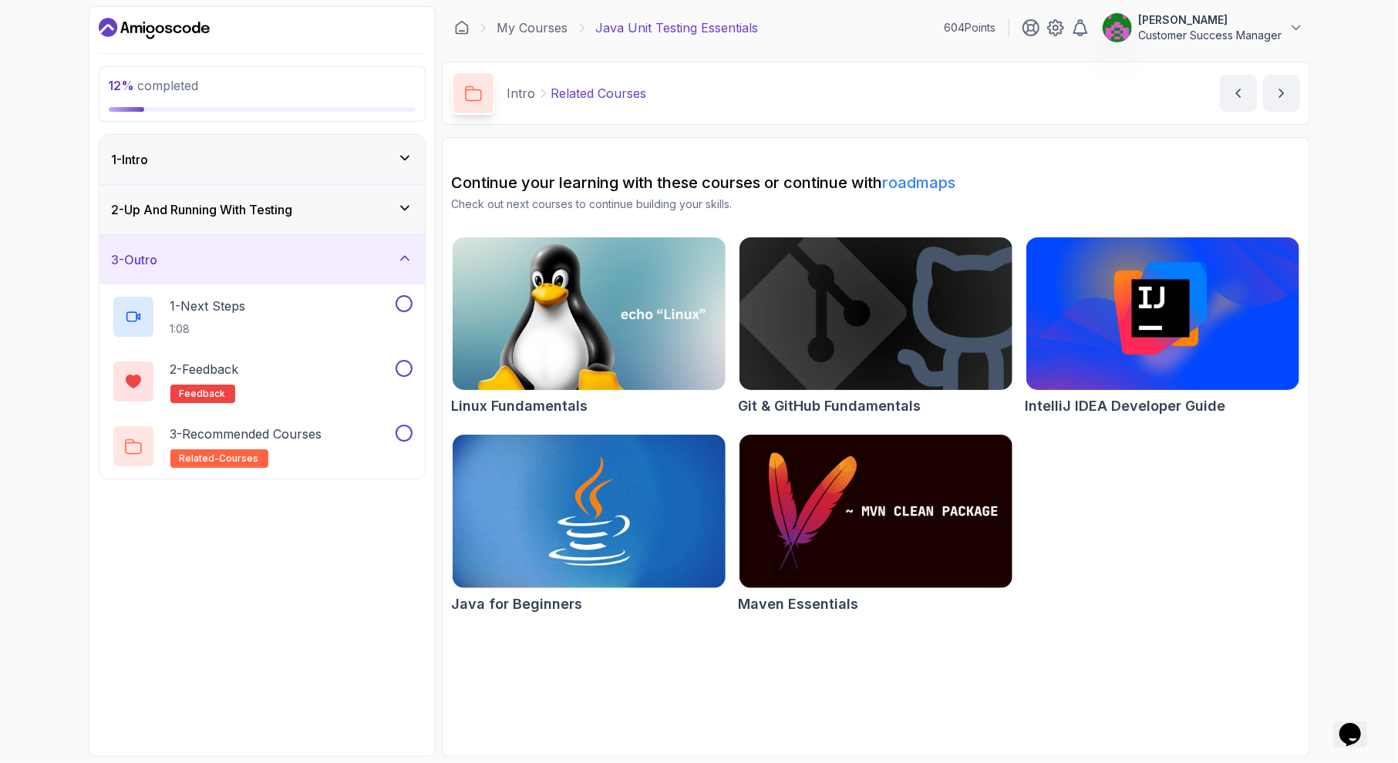
click at [209, 264] on div "3 - Outro" at bounding box center [262, 260] width 301 height 19
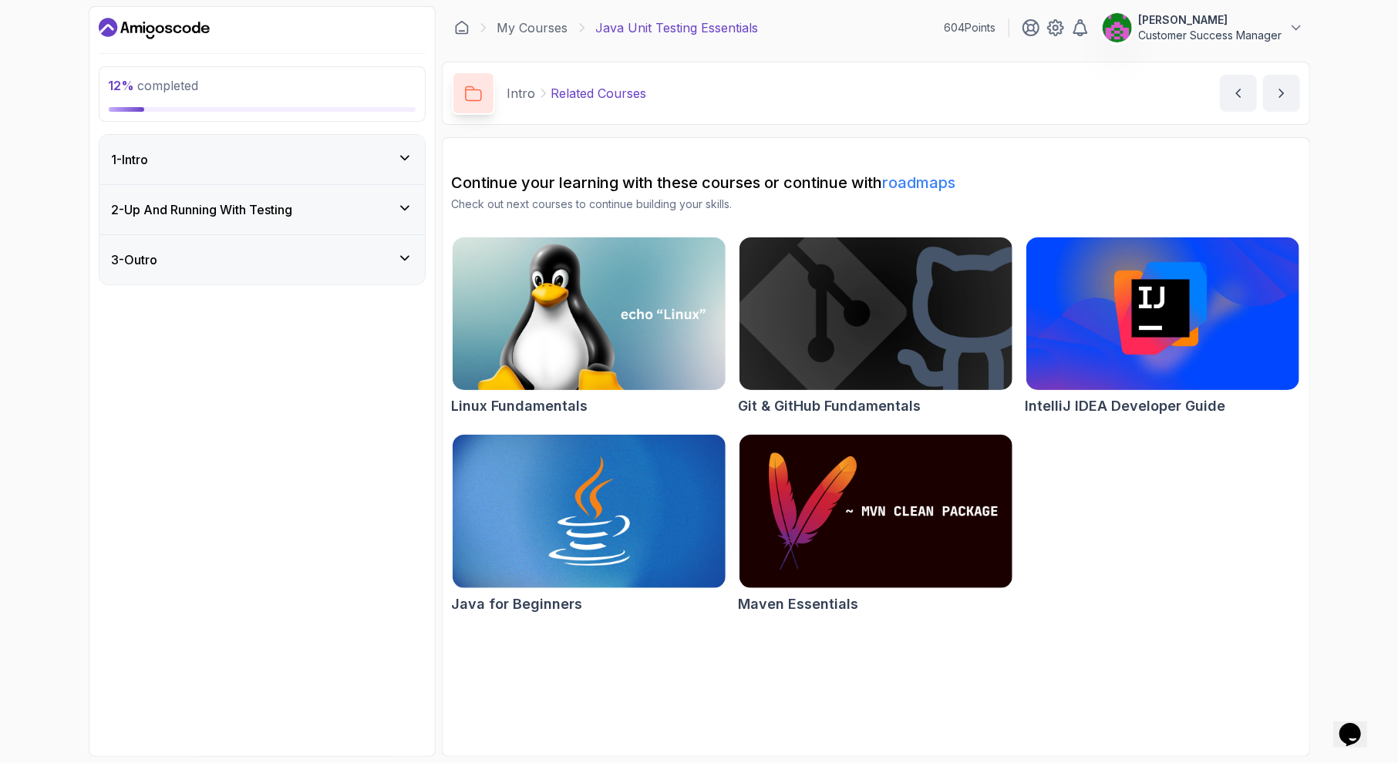
click at [211, 205] on h3 "2 - Up And Running With Testing" at bounding box center [202, 209] width 181 height 19
